Goal: Navigation & Orientation: Find specific page/section

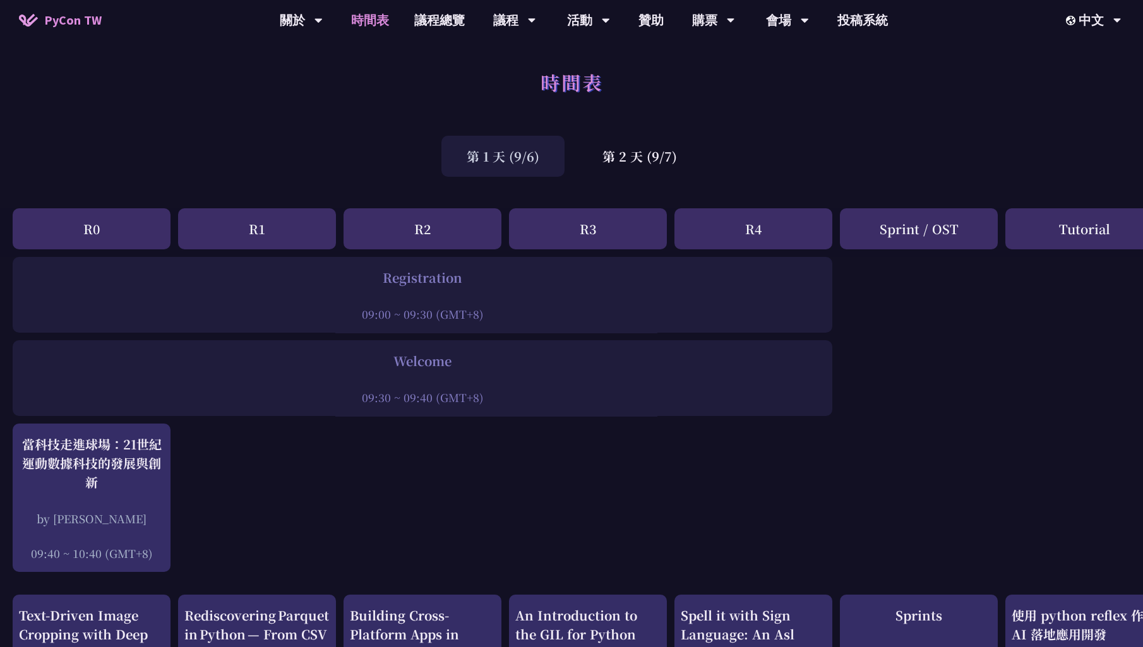
click at [273, 74] on div "時間表" at bounding box center [571, 96] width 1143 height 66
click at [410, 16] on link "議程總覽" at bounding box center [439, 20] width 76 height 40
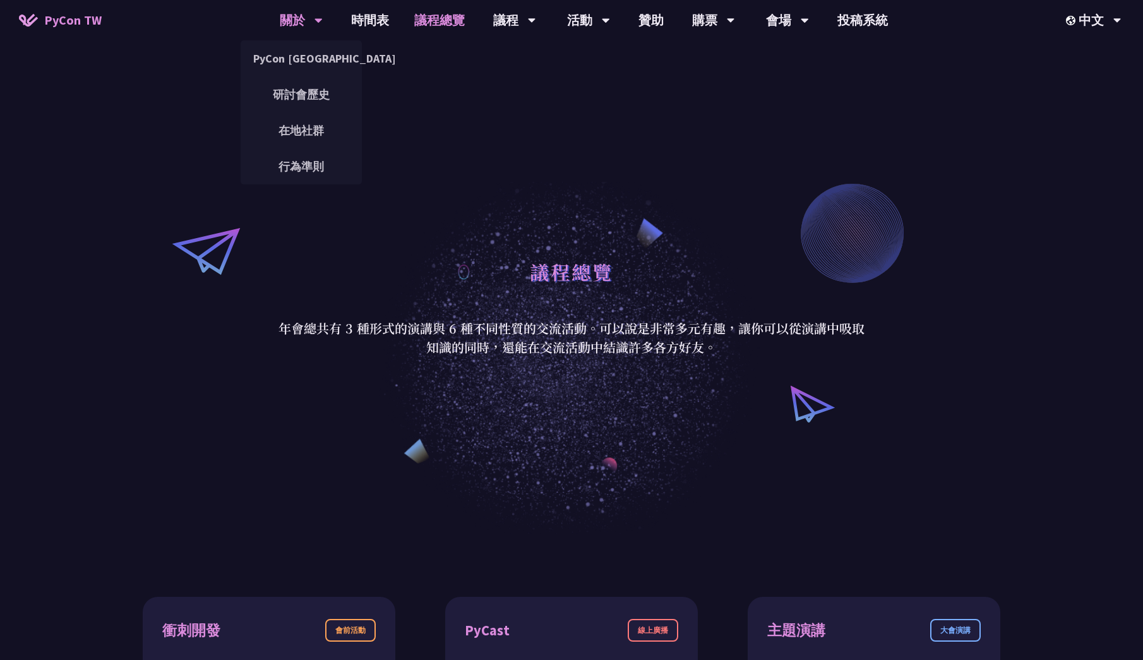
click at [297, 20] on div "關於" at bounding box center [301, 20] width 43 height 40
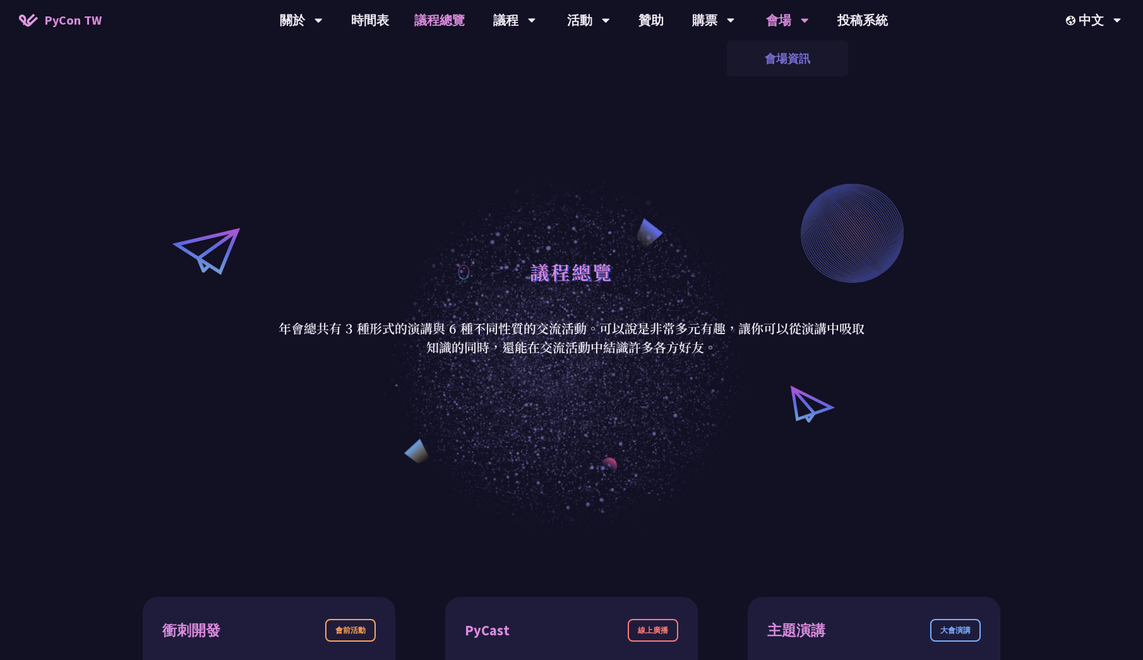
click at [786, 47] on link "會場資訊" at bounding box center [787, 59] width 121 height 30
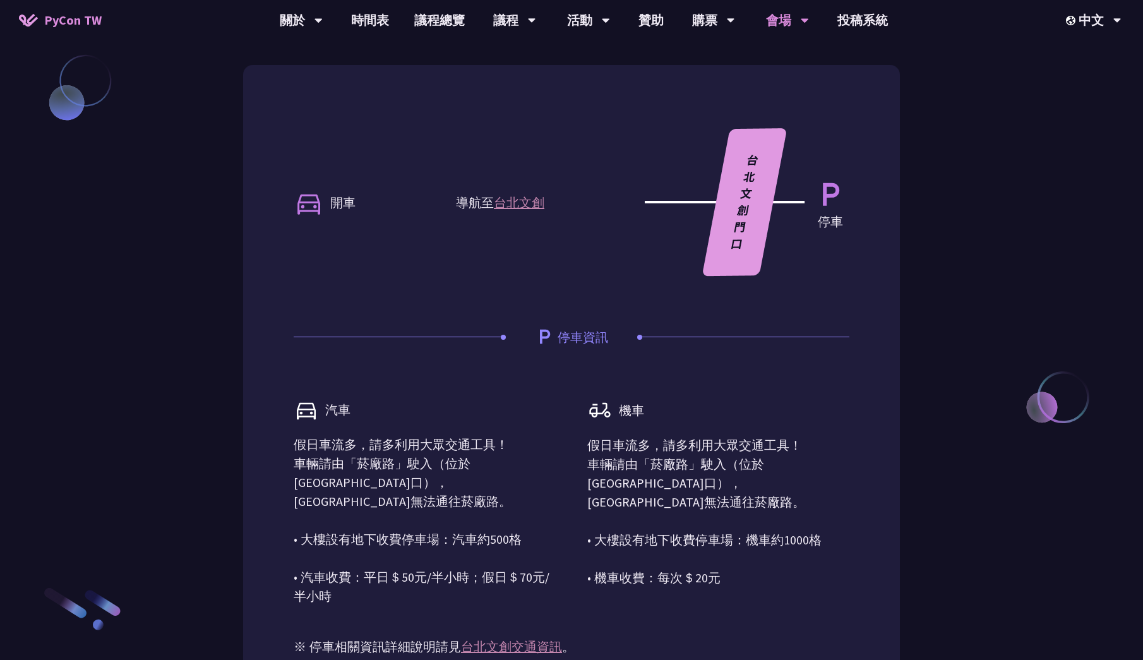
scroll to position [1009, 0]
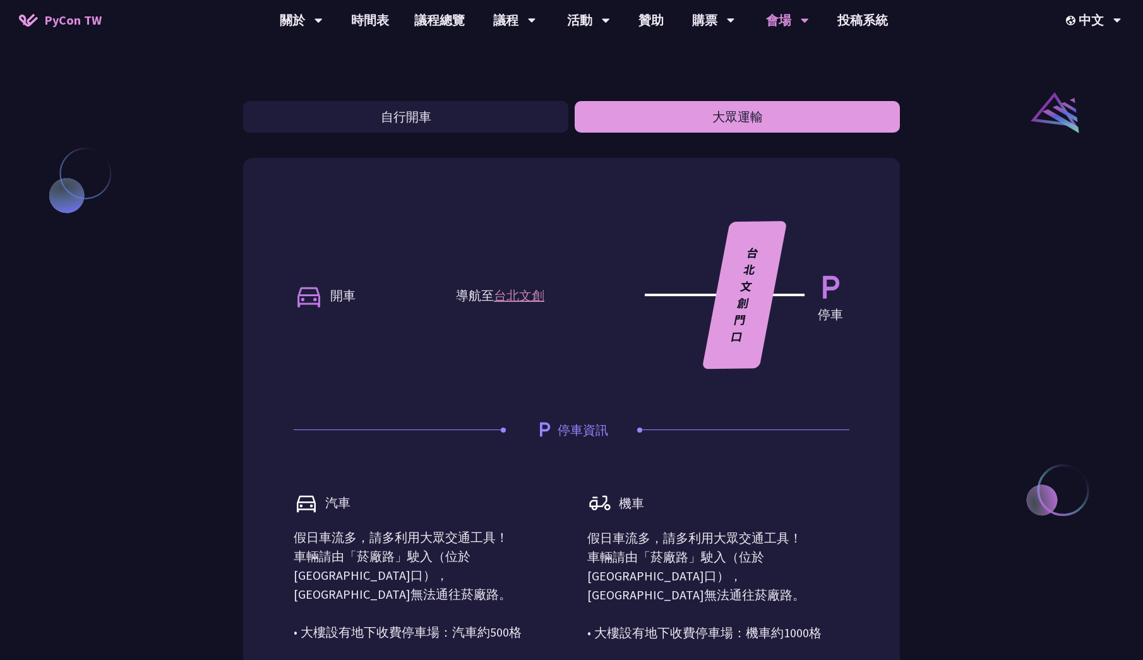
click at [744, 123] on button "大眾運輸" at bounding box center [736, 117] width 325 height 32
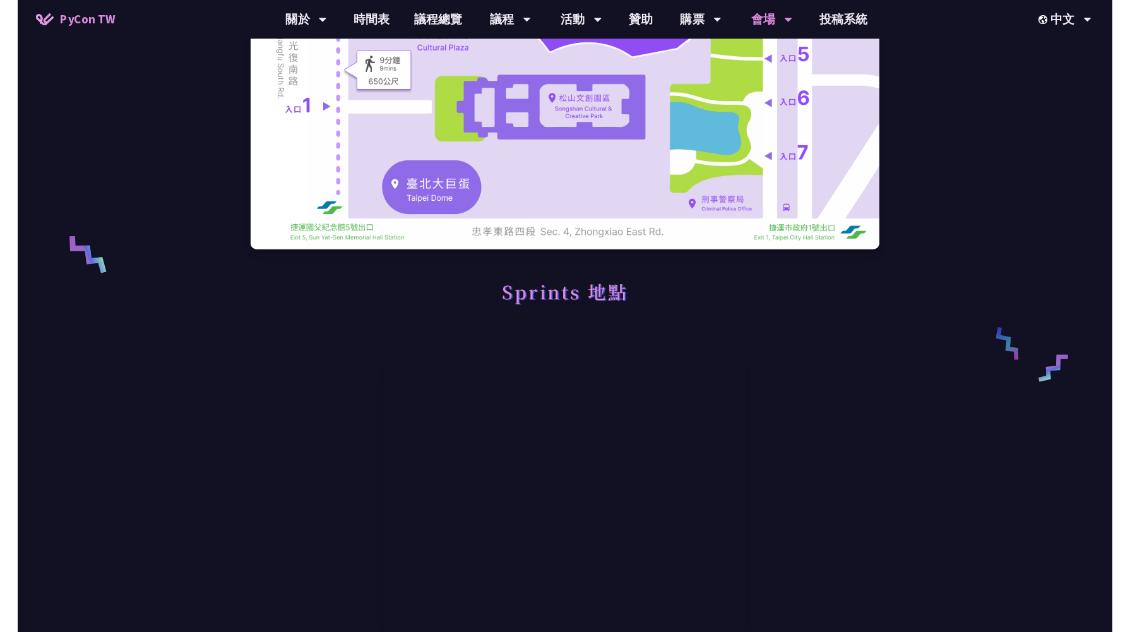
scroll to position [0, 0]
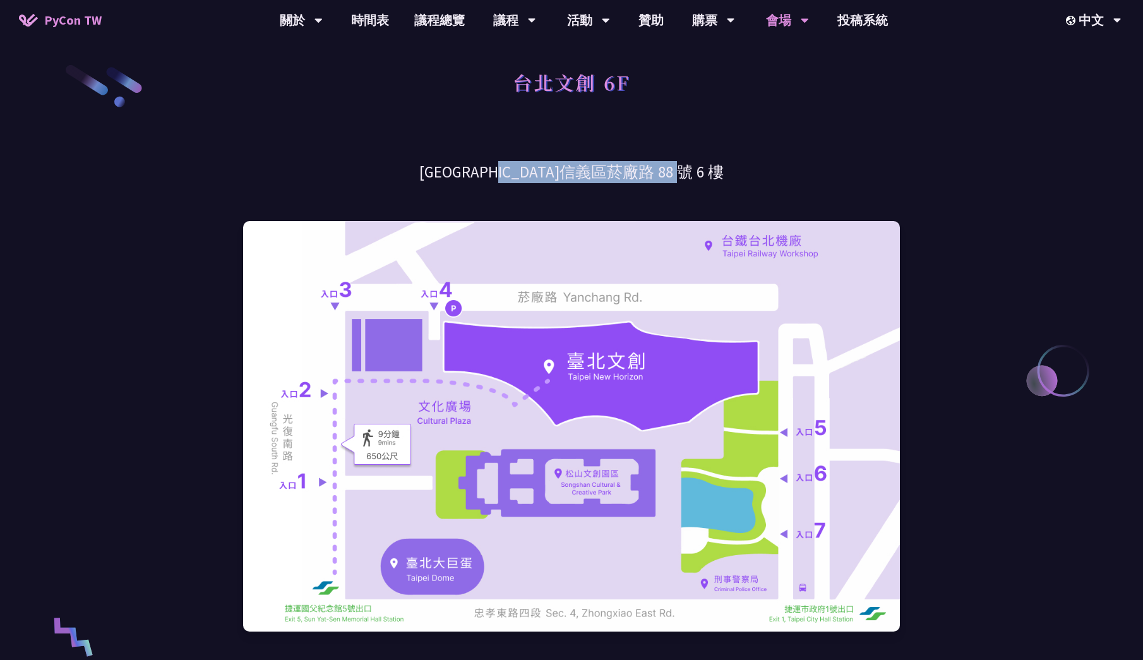
drag, startPoint x: 502, startPoint y: 165, endPoint x: 678, endPoint y: 172, distance: 175.6
click at [678, 172] on h3 "[GEOGRAPHIC_DATA]信義區菸廠路 88 號 6 樓" at bounding box center [571, 172] width 657 height 22
copy h3 "[GEOGRAPHIC_DATA]信義區菸廠路 88 號 6 樓"
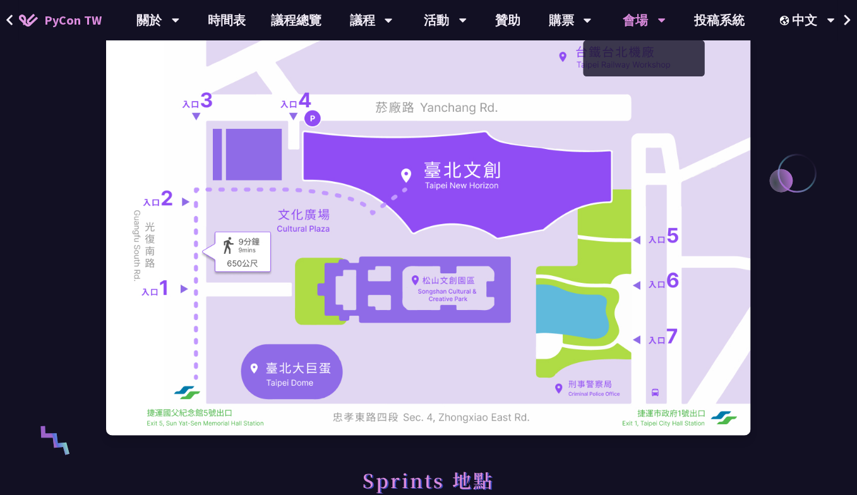
scroll to position [189, 0]
